Goal: Transaction & Acquisition: Purchase product/service

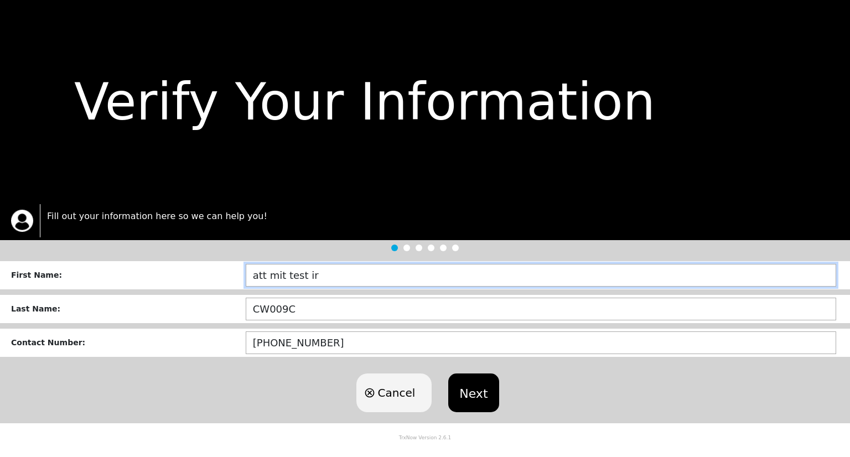
drag, startPoint x: 354, startPoint y: 273, endPoint x: 186, endPoint y: 266, distance: 168.3
click at [186, 266] on div "First Name : att mit test ir" at bounding box center [425, 275] width 850 height 28
type input "[PERSON_NAME]"
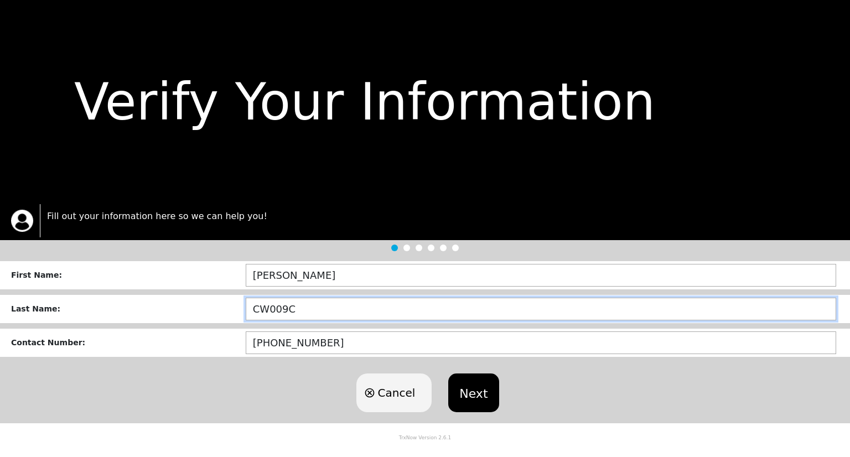
click at [248, 306] on input "CW009C" at bounding box center [541, 309] width 590 height 23
type input "[PERSON_NAME] - CW009C"
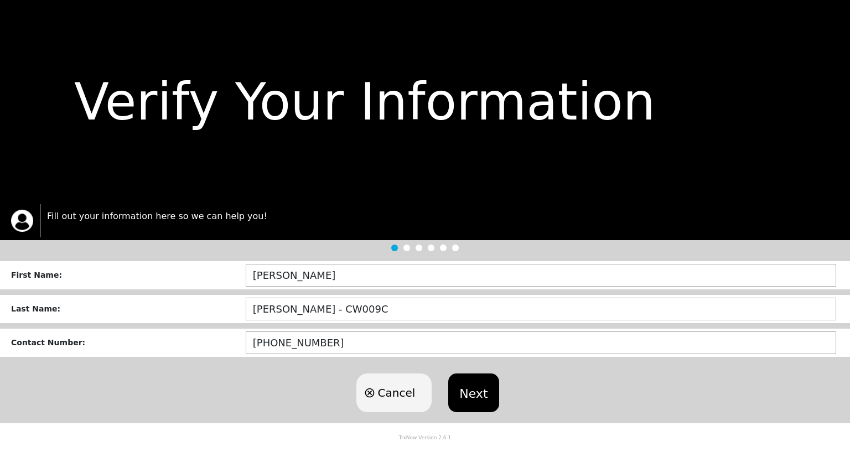
click at [477, 383] on button "Next" at bounding box center [473, 392] width 50 height 39
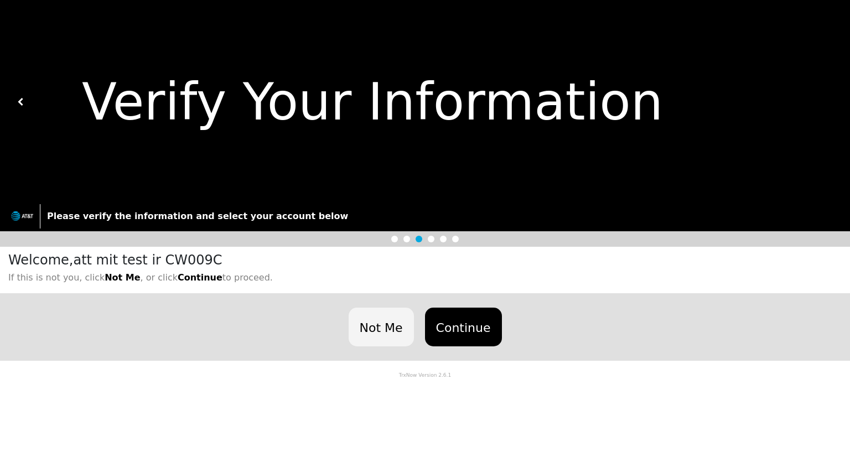
click at [462, 323] on button "Continue" at bounding box center [463, 327] width 77 height 39
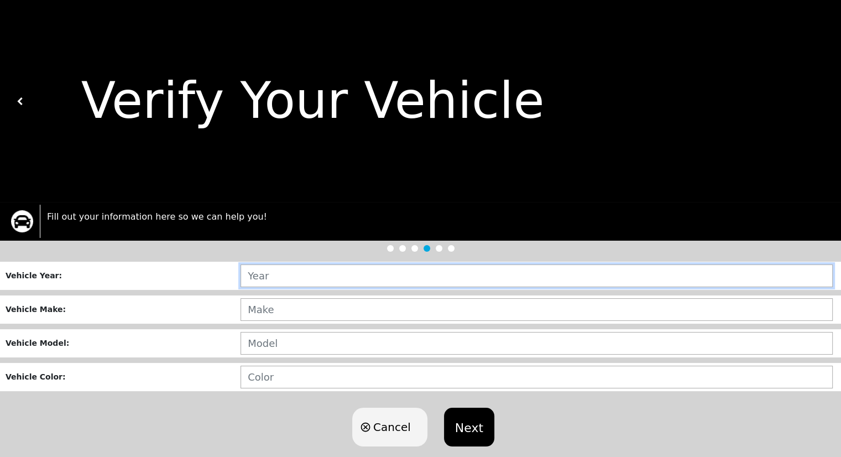
click at [356, 274] on input "text" at bounding box center [537, 275] width 592 height 23
type input "2003"
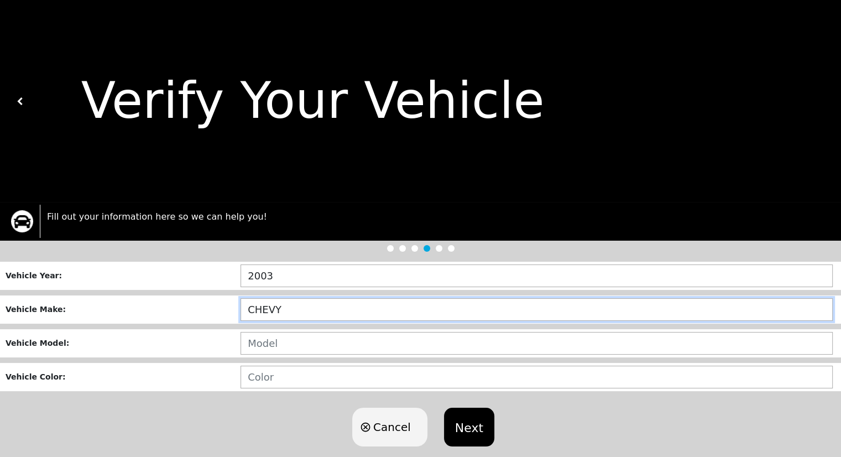
type input "CHEVY"
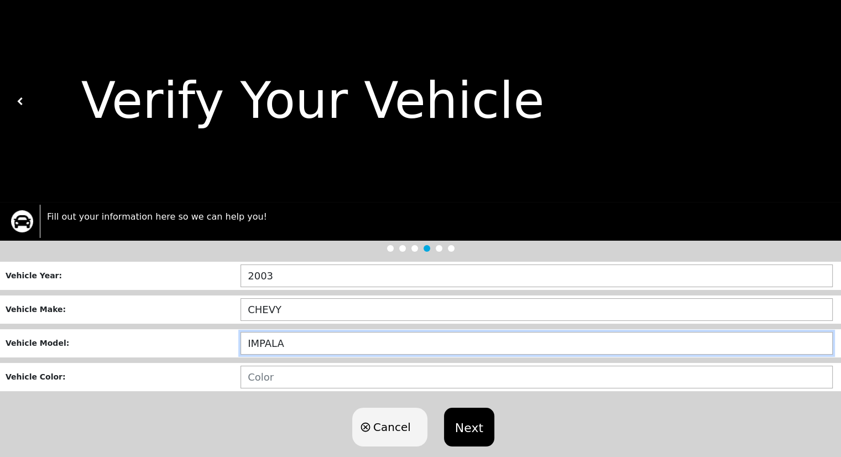
type input "IMPALA"
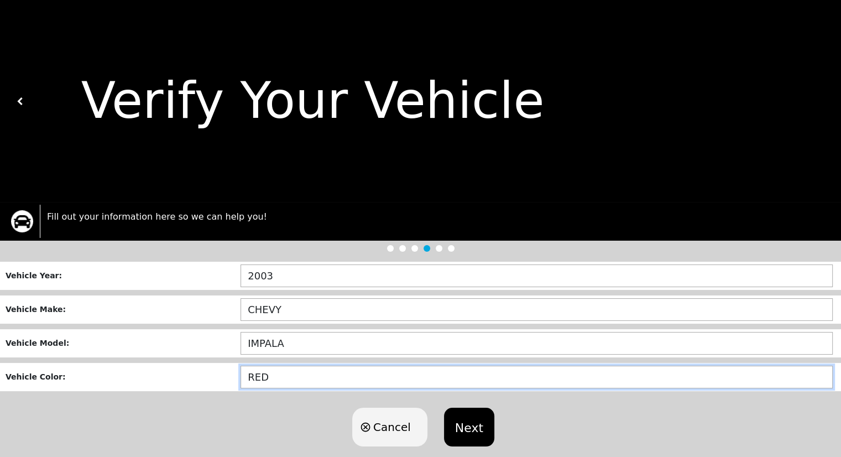
type input "RED"
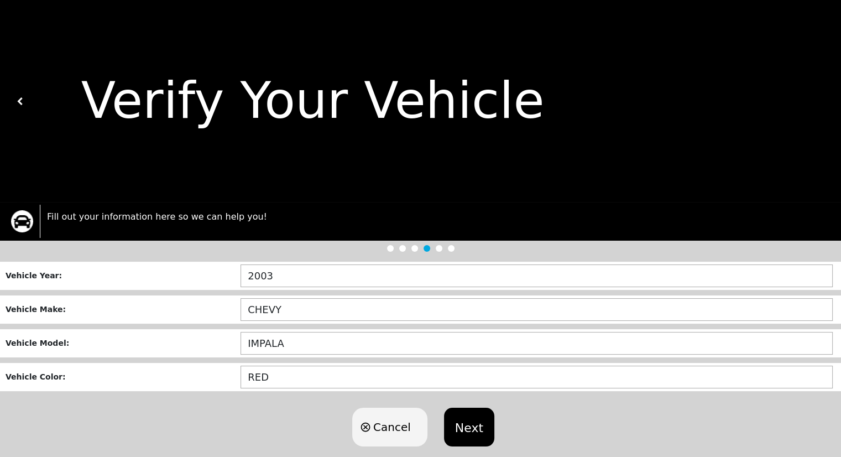
click at [465, 430] on button "Next" at bounding box center [469, 427] width 50 height 39
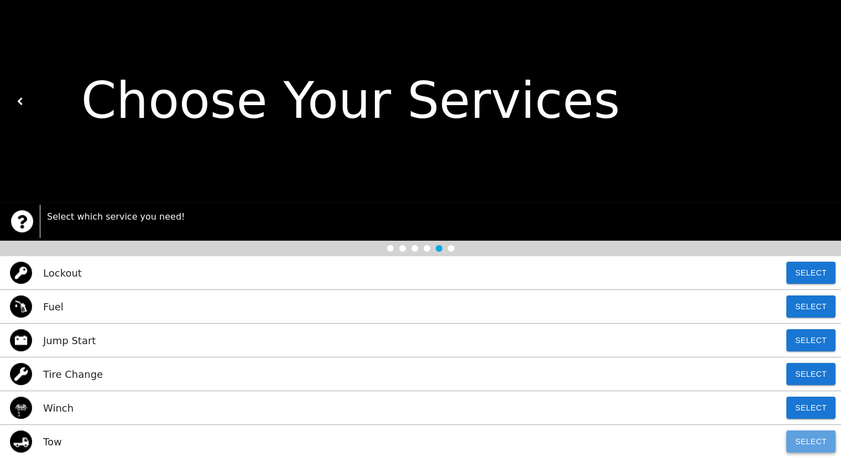
click at [814, 436] on button "Select" at bounding box center [810, 441] width 49 height 22
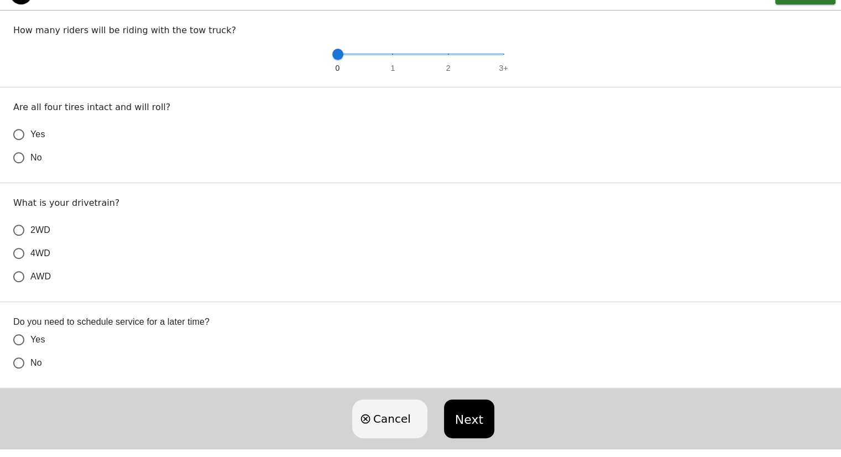
scroll to position [459, 0]
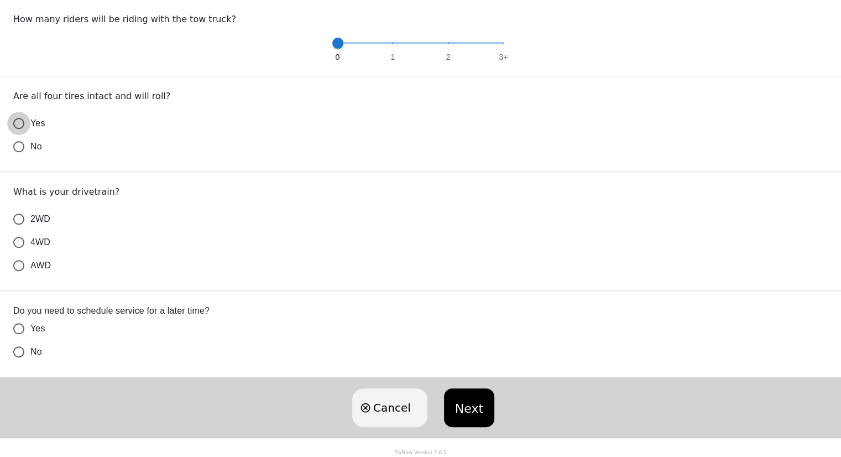
click at [22, 122] on input "Yes" at bounding box center [18, 123] width 23 height 23
radio input "true"
click at [19, 217] on input "2WD" at bounding box center [18, 218] width 23 height 23
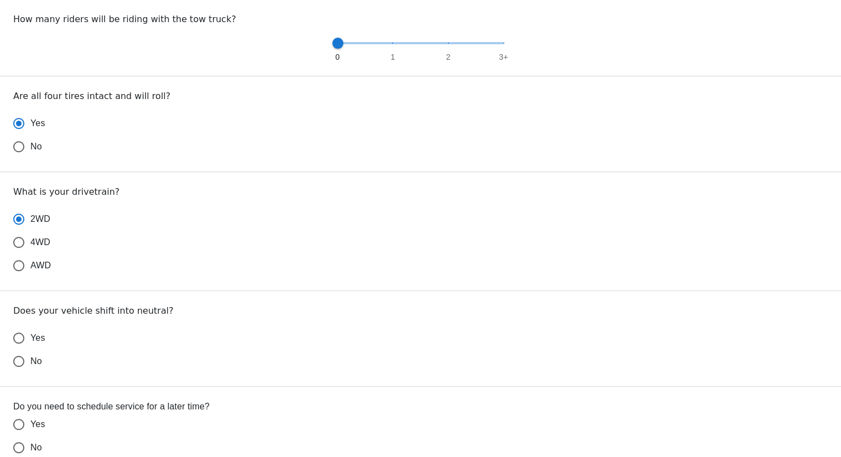
radio input "true"
click at [19, 363] on input "No" at bounding box center [18, 361] width 23 height 23
radio input "false"
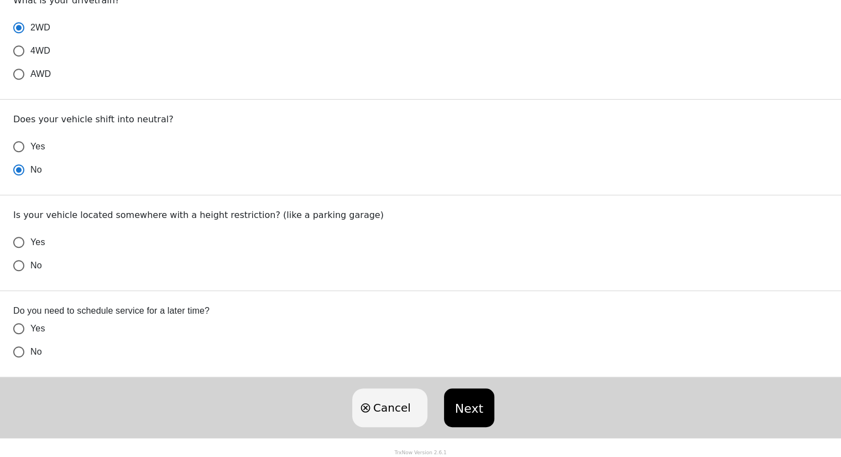
radio input "true"
click at [19, 266] on input "No" at bounding box center [18, 265] width 23 height 23
radio input "false"
radio input "true"
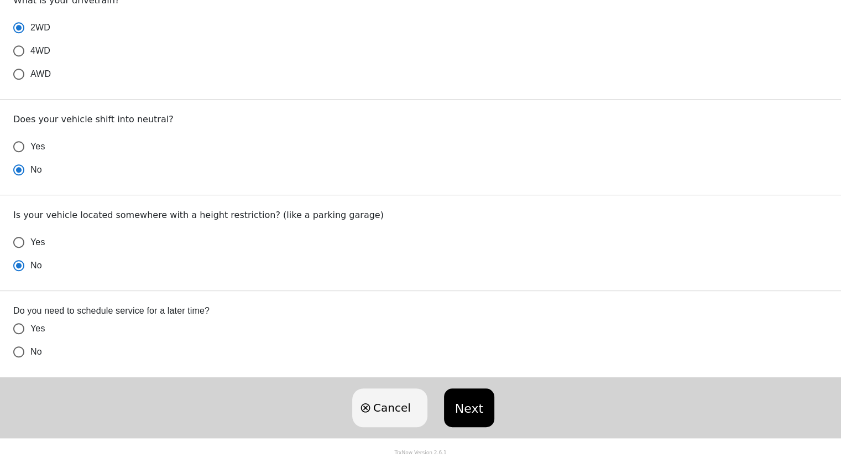
click at [22, 324] on input "Yes" at bounding box center [18, 328] width 23 height 23
radio input "false"
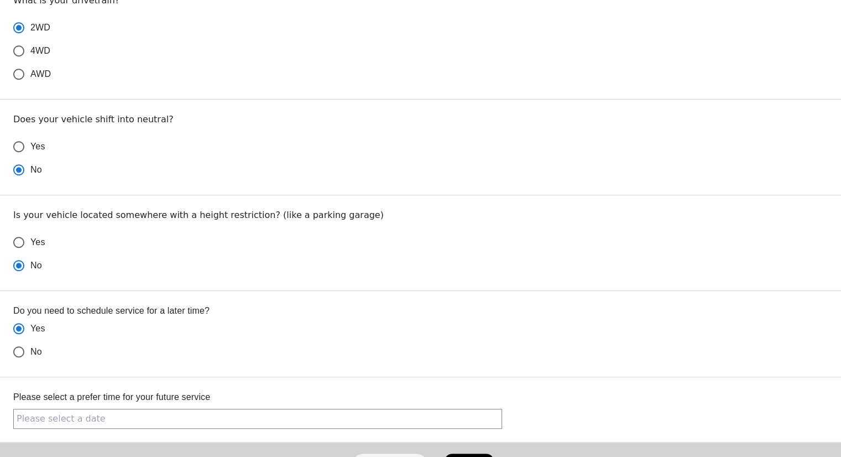
click at [470, 418] on input "text" at bounding box center [257, 419] width 489 height 20
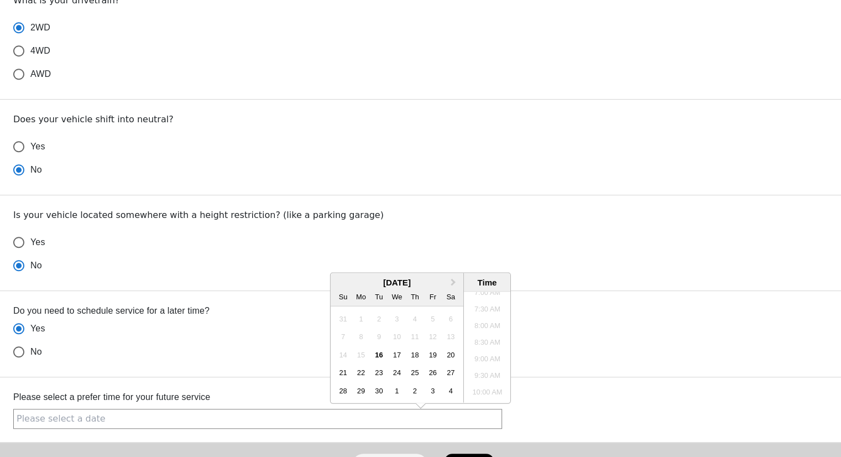
scroll to position [230, 0]
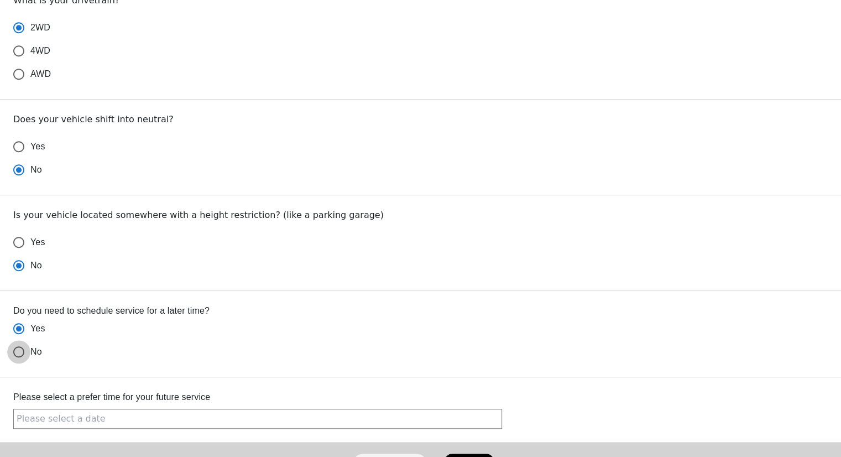
click at [23, 351] on input "No" at bounding box center [18, 351] width 23 height 23
radio input "true"
radio input "false"
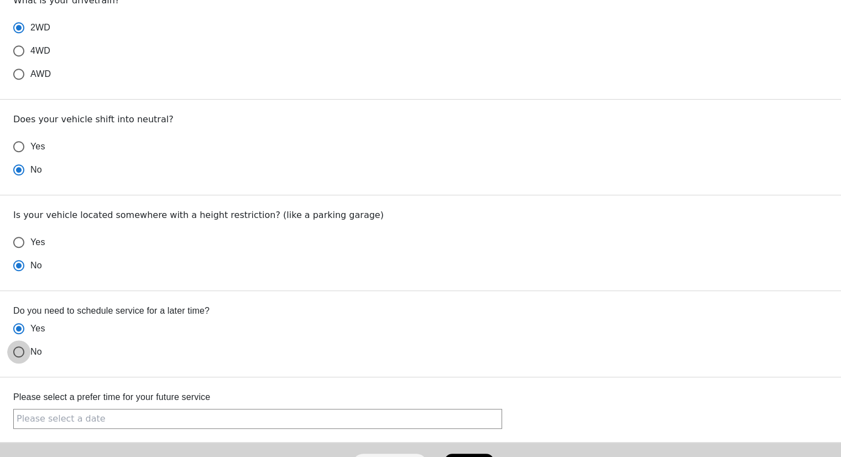
radio input "false"
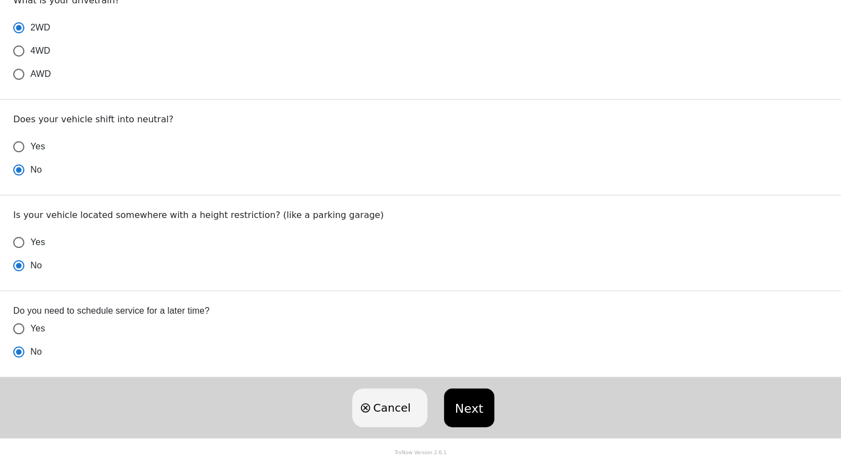
radio input "false"
radio input "true"
click at [465, 401] on button "Next" at bounding box center [469, 407] width 50 height 39
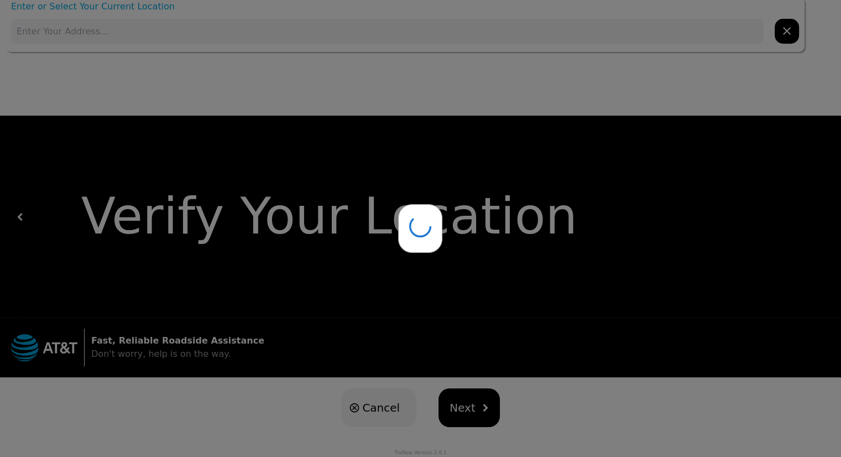
scroll to position [0, 0]
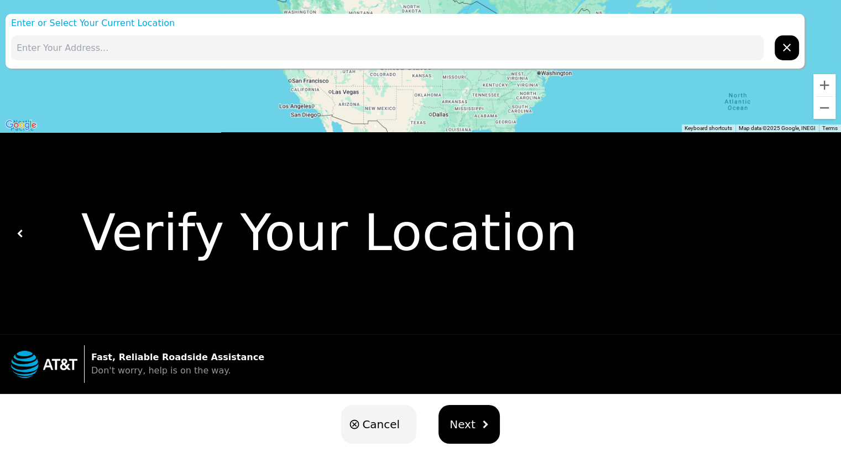
click at [470, 418] on span "Next" at bounding box center [463, 424] width 26 height 17
click at [467, 432] on span "Next" at bounding box center [463, 424] width 26 height 17
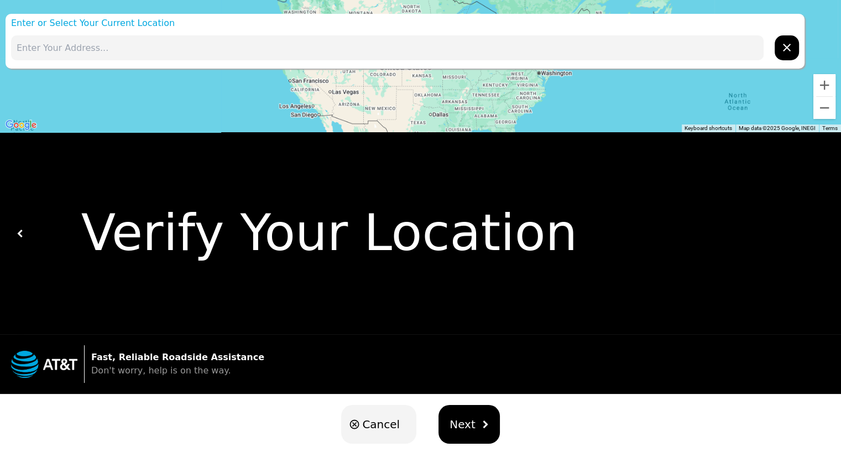
click at [467, 432] on span "Next" at bounding box center [463, 424] width 26 height 17
click at [201, 48] on input "text" at bounding box center [387, 47] width 753 height 25
click at [313, 37] on input "text" at bounding box center [387, 47] width 753 height 25
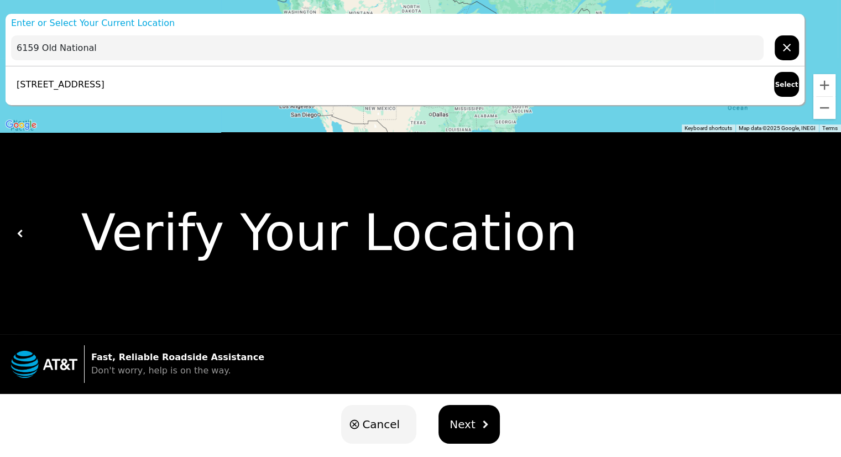
click at [105, 86] on p "[STREET_ADDRESS]" at bounding box center [57, 84] width 93 height 13
type input "[STREET_ADDRESS]"
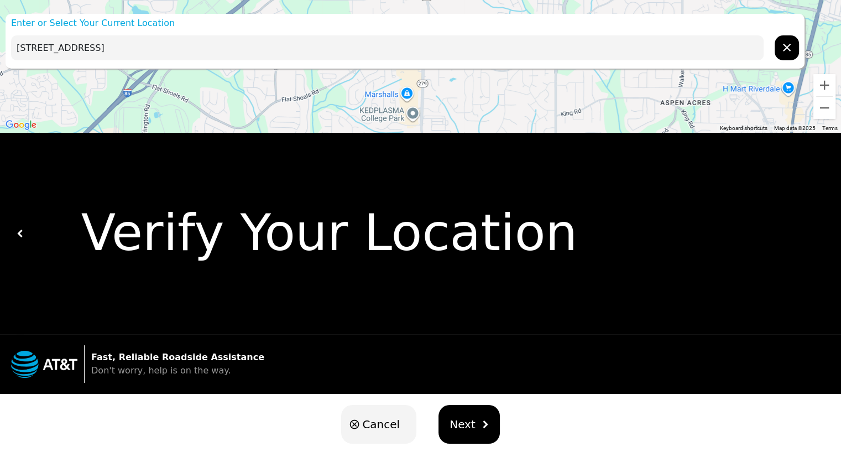
click at [473, 414] on button "Next" at bounding box center [469, 424] width 61 height 39
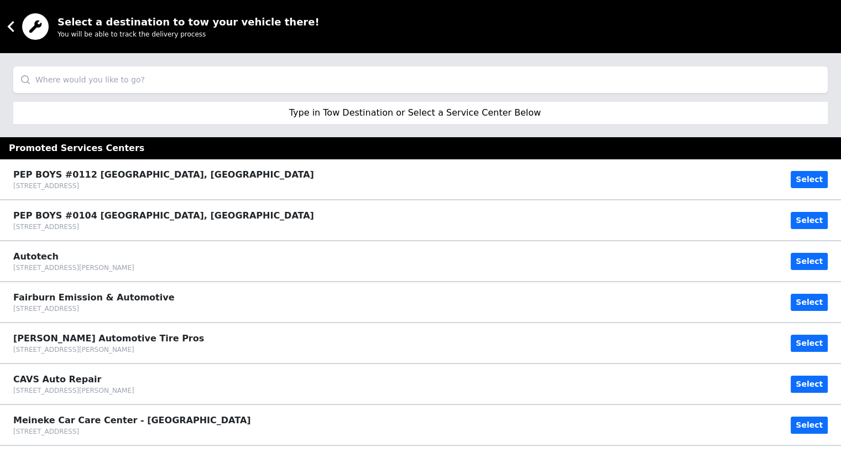
click at [404, 79] on input "search" at bounding box center [420, 79] width 815 height 27
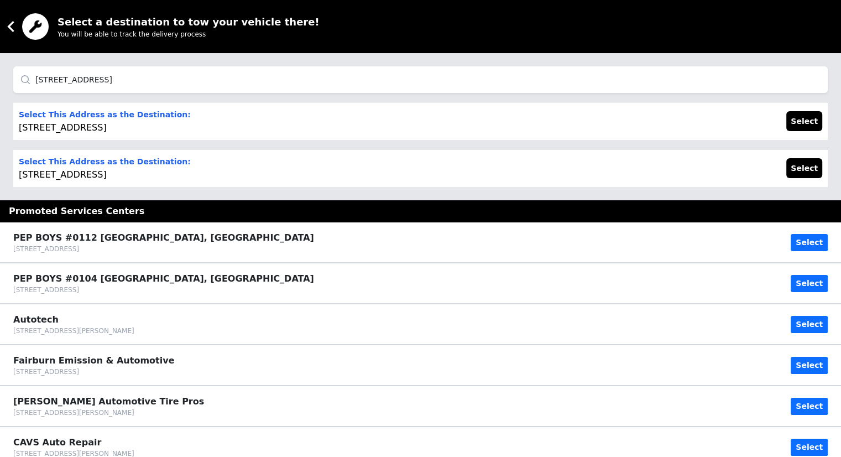
type input "[STREET_ADDRESS]"
click at [113, 122] on p "Select This Address as the Destination: [STREET_ADDRESS]" at bounding box center [105, 121] width 172 height 27
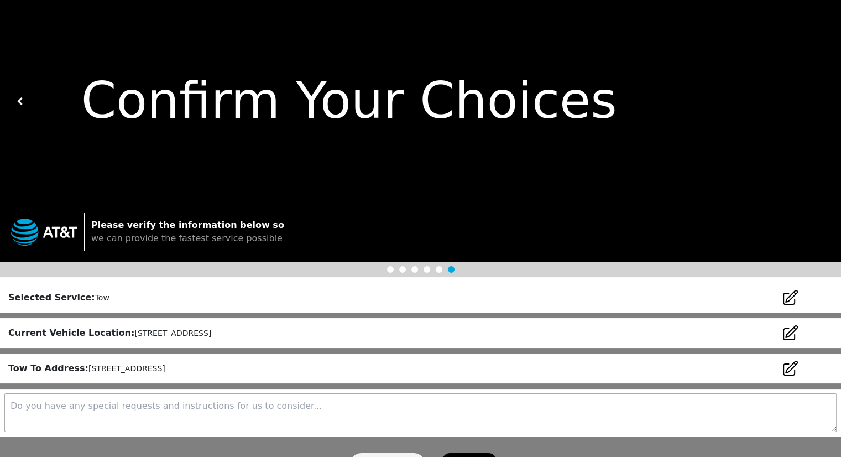
click at [788, 372] on icon at bounding box center [790, 368] width 18 height 18
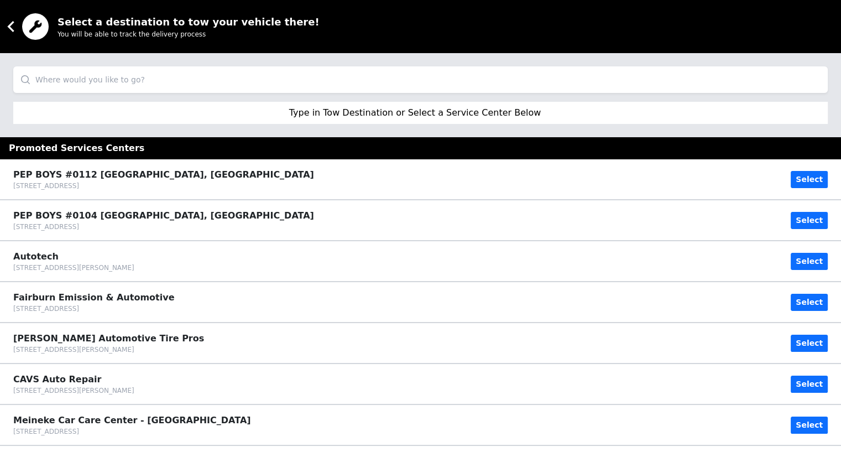
click at [64, 86] on input "search" at bounding box center [420, 79] width 815 height 27
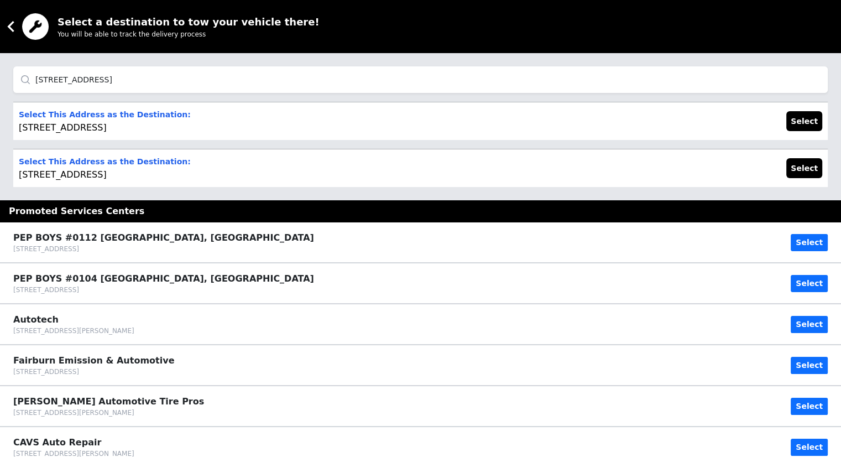
type input "[STREET_ADDRESS]"
click at [79, 133] on p "Select This Address as the Destination: [STREET_ADDRESS]" at bounding box center [105, 121] width 172 height 27
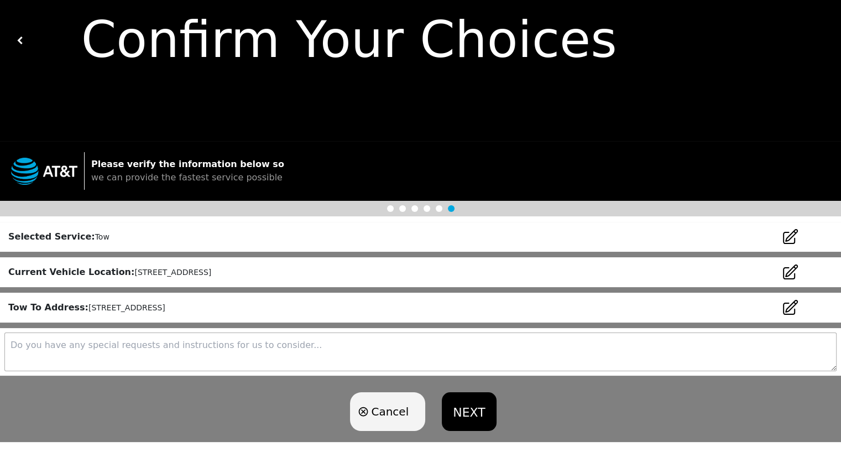
scroll to position [72, 0]
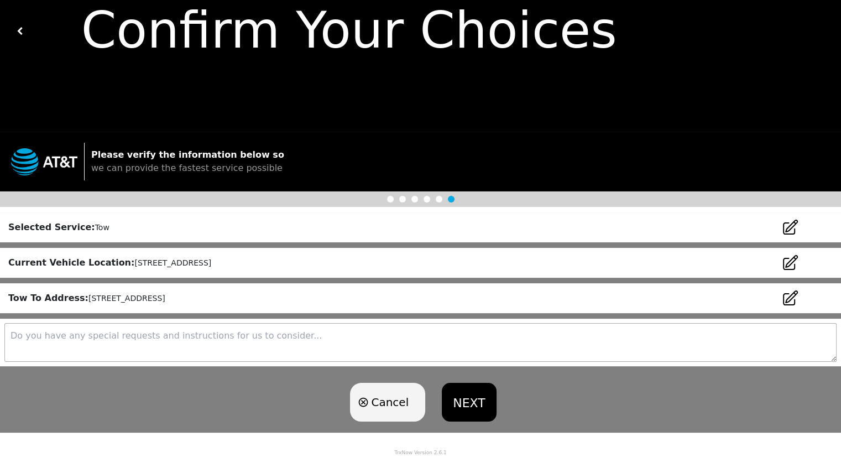
click at [181, 339] on textarea at bounding box center [420, 342] width 832 height 39
type textarea "Park on opposite side of the street. Do not block driveway. (Ask home owner whe…"
click at [472, 406] on button "NEXT" at bounding box center [469, 402] width 54 height 39
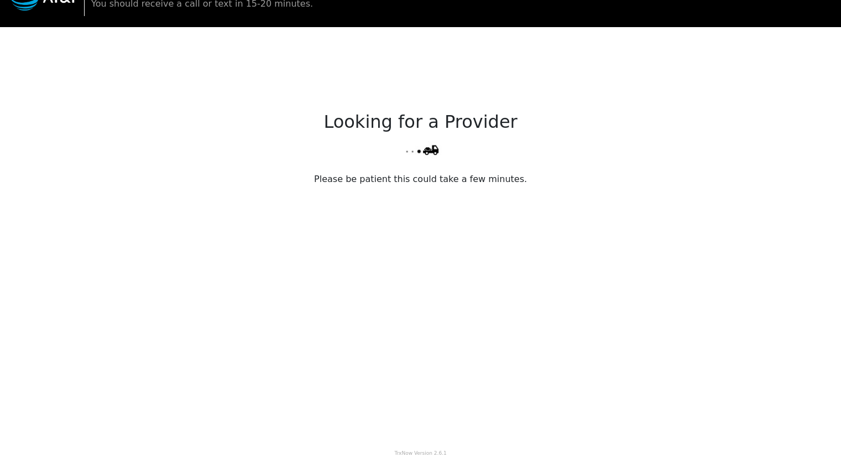
scroll to position [117, 0]
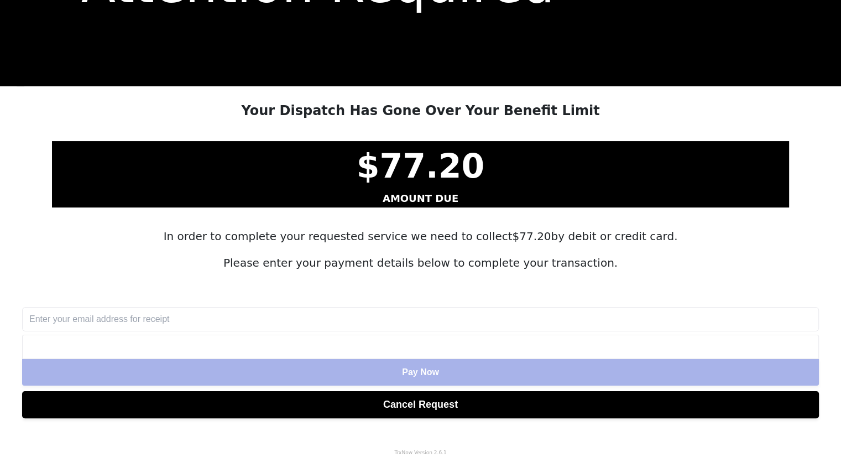
click at [274, 320] on input "text" at bounding box center [420, 319] width 797 height 24
type input "[EMAIL_ADDRESS][DOMAIN_NAME]"
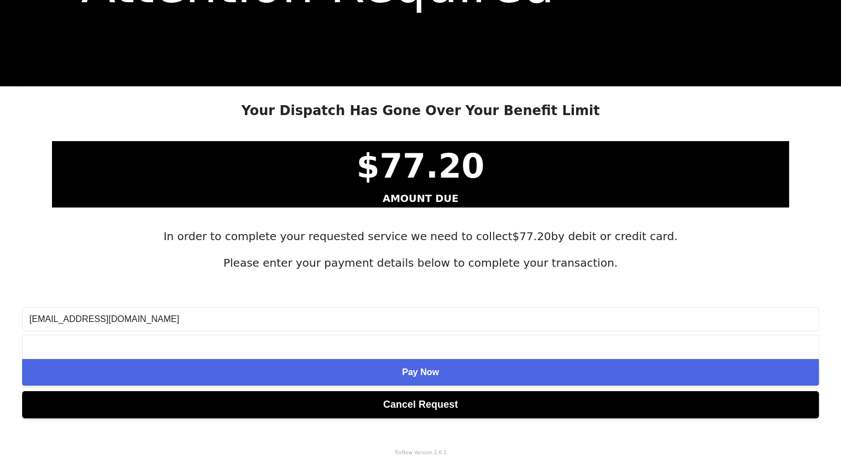
click at [424, 370] on span "Pay Now" at bounding box center [420, 371] width 37 height 9
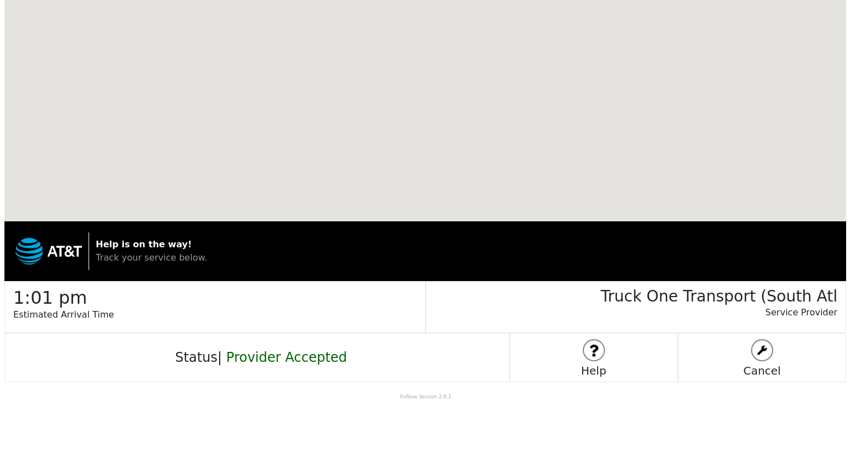
scroll to position [0, 0]
